Goal: Task Accomplishment & Management: Use online tool/utility

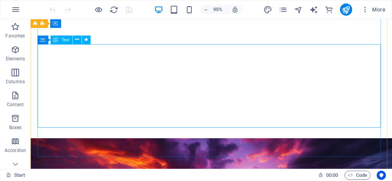
scroll to position [167, 0]
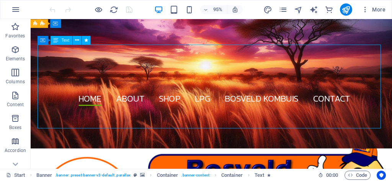
scroll to position [106, 0]
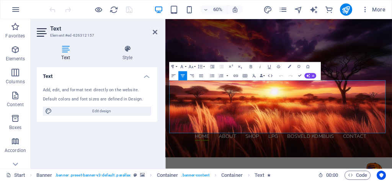
drag, startPoint x: 455, startPoint y: 132, endPoint x: 533, endPoint y: 141, distance: 78.2
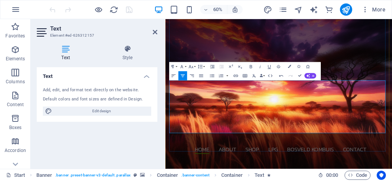
drag, startPoint x: 177, startPoint y: 140, endPoint x: 512, endPoint y: 133, distance: 334.7
click at [191, 68] on icon "button" at bounding box center [190, 66] width 5 height 5
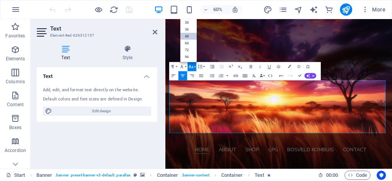
scroll to position [62, 0]
click at [187, 29] on link "36" at bounding box center [188, 29] width 16 height 7
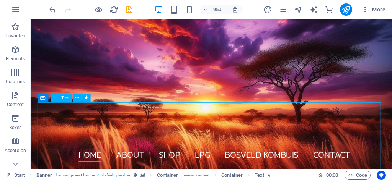
drag, startPoint x: 292, startPoint y: 115, endPoint x: 321, endPoint y: 115, distance: 28.7
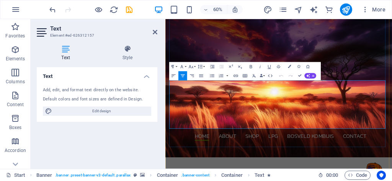
drag, startPoint x: 425, startPoint y: 132, endPoint x: 483, endPoint y: 133, distance: 58.5
click at [290, 65] on icon "button" at bounding box center [289, 66] width 3 height 3
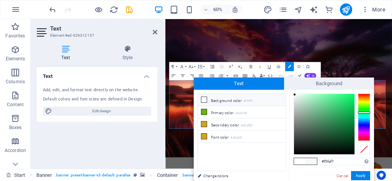
type input "#faf8f5"
click at [361, 98] on div at bounding box center [364, 117] width 12 height 47
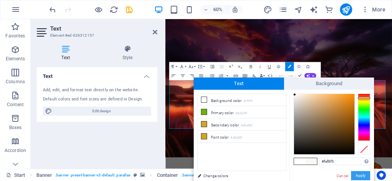
click at [365, 177] on button "Apply" at bounding box center [360, 175] width 19 height 9
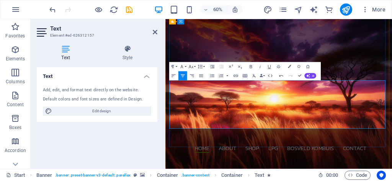
drag, startPoint x: 337, startPoint y: 174, endPoint x: 415, endPoint y: 177, distance: 78.4
drag, startPoint x: 422, startPoint y: 132, endPoint x: 491, endPoint y: 135, distance: 68.9
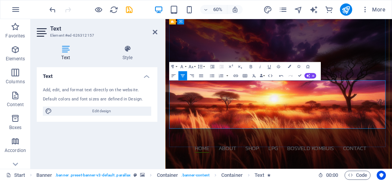
click at [289, 67] on icon "button" at bounding box center [289, 66] width 3 height 3
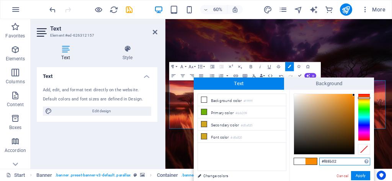
type input "#f88a01"
drag, startPoint x: 332, startPoint y: 96, endPoint x: 354, endPoint y: 95, distance: 21.4
click at [354, 95] on div at bounding box center [324, 124] width 60 height 60
click at [365, 176] on button "Apply" at bounding box center [360, 175] width 19 height 9
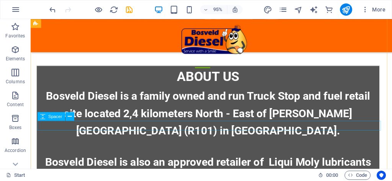
scroll to position [1070, 0]
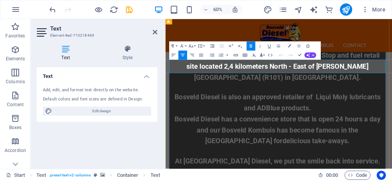
drag, startPoint x: 443, startPoint y: 100, endPoint x: 488, endPoint y: 95, distance: 45.0
drag, startPoint x: 434, startPoint y: 98, endPoint x: 496, endPoint y: 97, distance: 61.6
click at [289, 45] on icon "button" at bounding box center [289, 46] width 3 height 3
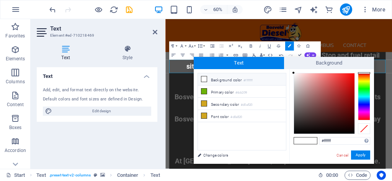
click at [359, 76] on div at bounding box center [364, 96] width 12 height 47
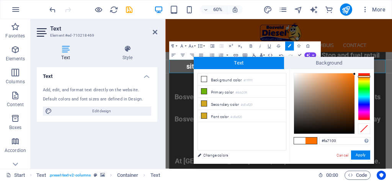
drag, startPoint x: 352, startPoint y: 75, endPoint x: 356, endPoint y: 74, distance: 4.3
click at [356, 74] on div at bounding box center [331, 103] width 76 height 61
type input "#fd7302"
click at [353, 73] on div at bounding box center [353, 73] width 3 height 3
click at [363, 153] on button "Apply" at bounding box center [360, 155] width 19 height 9
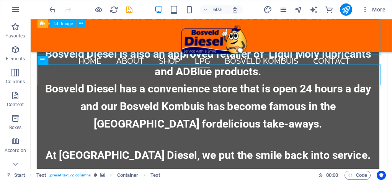
scroll to position [1091, 0]
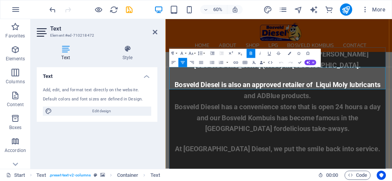
drag, startPoint x: 340, startPoint y: 123, endPoint x: 382, endPoint y: 129, distance: 42.5
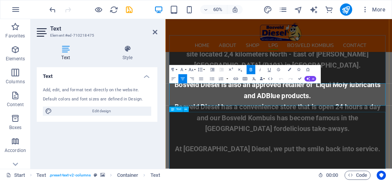
scroll to position [1131, 0]
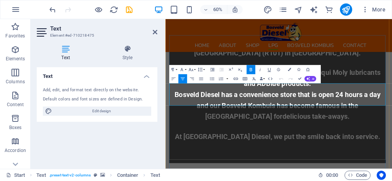
drag, startPoint x: 342, startPoint y: 154, endPoint x: 374, endPoint y: 153, distance: 31.4
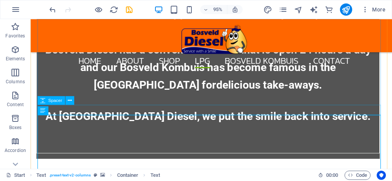
scroll to position [1192, 0]
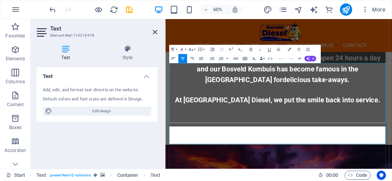
scroll to position [1213, 0]
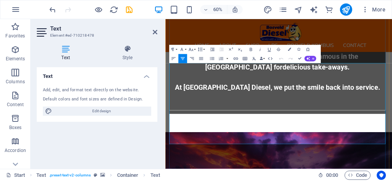
drag, startPoint x: 243, startPoint y: 146, endPoint x: 318, endPoint y: 147, distance: 75.3
drag, startPoint x: 319, startPoint y: 144, endPoint x: 315, endPoint y: 143, distance: 3.8
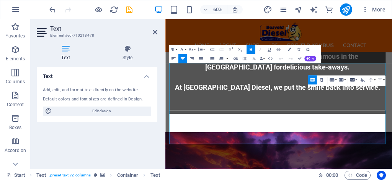
click at [356, 80] on button "Cell" at bounding box center [353, 80] width 9 height 9
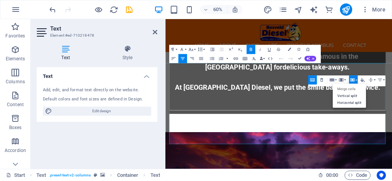
click at [356, 80] on button "Cell" at bounding box center [353, 80] width 9 height 9
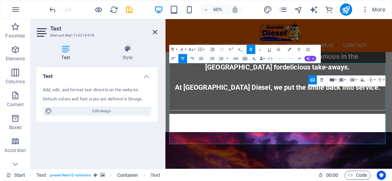
click at [337, 79] on button "Row" at bounding box center [332, 80] width 9 height 9
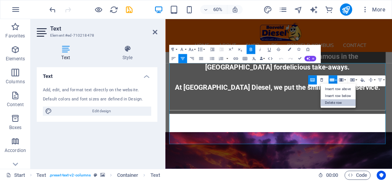
click at [331, 102] on link "Delete row" at bounding box center [337, 102] width 35 height 7
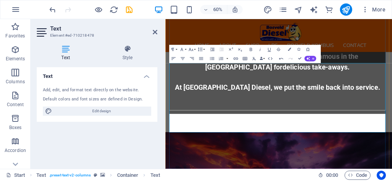
drag, startPoint x: 430, startPoint y: 145, endPoint x: 445, endPoint y: 144, distance: 15.7
drag, startPoint x: 426, startPoint y: 159, endPoint x: 445, endPoint y: 158, distance: 19.1
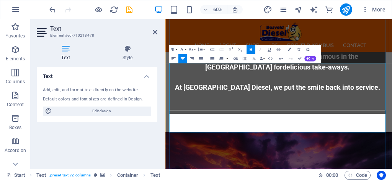
drag, startPoint x: 428, startPoint y: 181, endPoint x: 446, endPoint y: 177, distance: 19.1
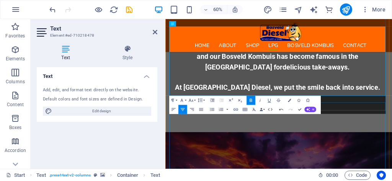
scroll to position [1274, 0]
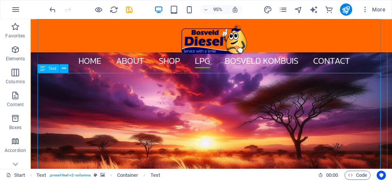
scroll to position [1335, 0]
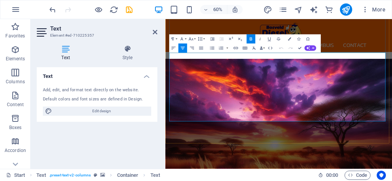
scroll to position [1356, 0]
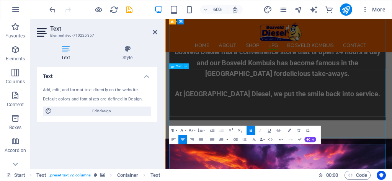
scroll to position [1233, 0]
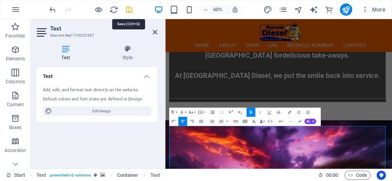
click at [128, 12] on icon "save" at bounding box center [129, 9] width 9 height 9
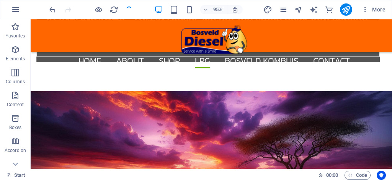
scroll to position [1390, 0]
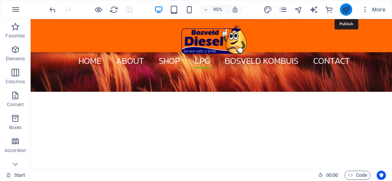
click at [344, 10] on icon "publish" at bounding box center [345, 9] width 9 height 9
